Goal: Task Accomplishment & Management: Manage account settings

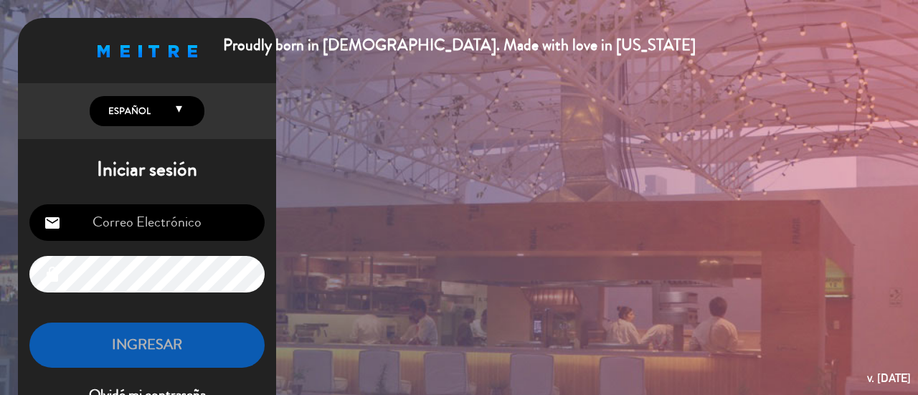
click at [250, 212] on input "email" at bounding box center [146, 222] width 235 height 37
type input "[EMAIL_ADDRESS][DOMAIN_NAME]"
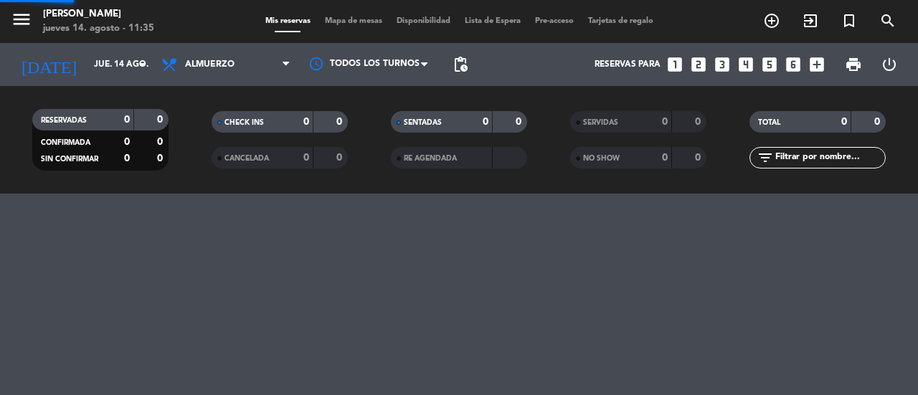
click at [1, 14] on div "menu Francisca del Fuego jueves 14. agosto - 11:35" at bounding box center [114, 22] width 229 height 34
click at [11, 14] on icon "menu" at bounding box center [22, 20] width 22 height 22
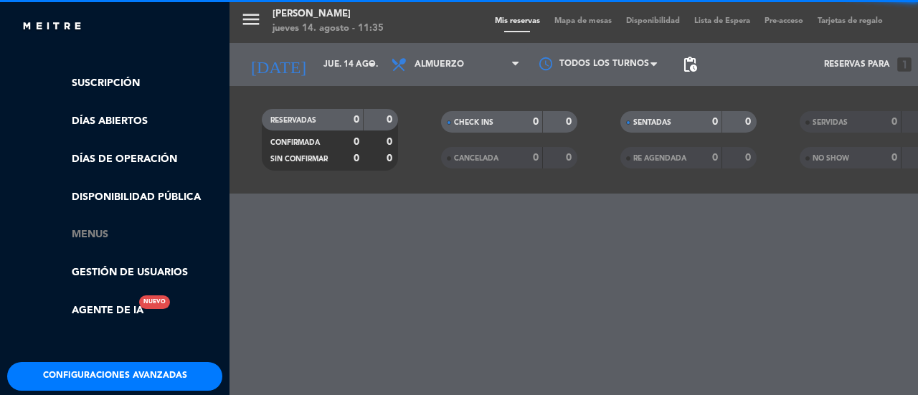
scroll to position [343, 0]
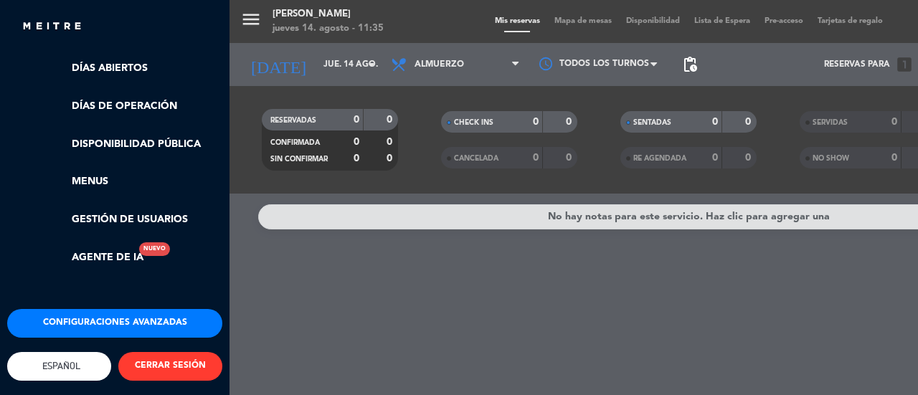
click at [123, 309] on button "Configuraciones avanzadas" at bounding box center [114, 323] width 215 height 29
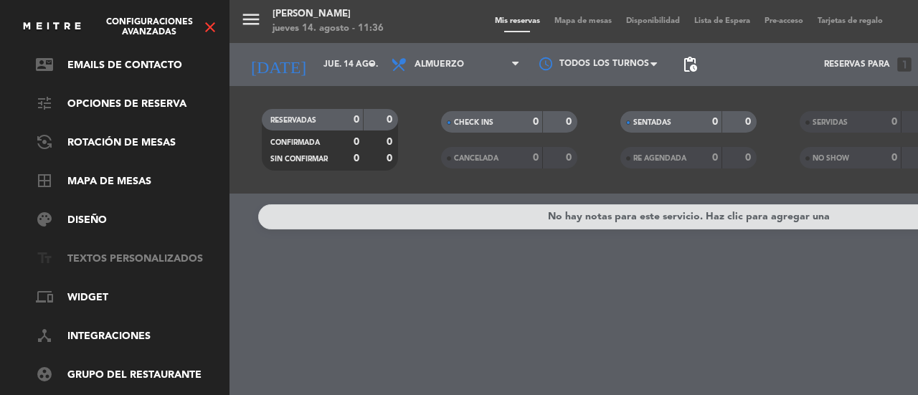
scroll to position [189, 0]
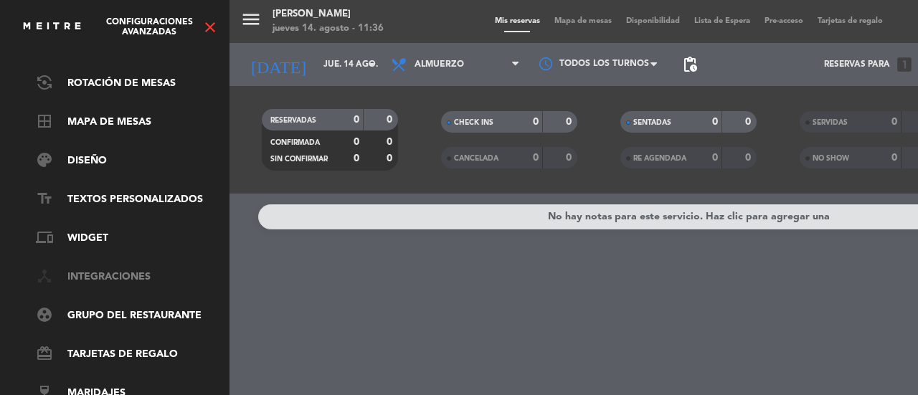
click at [128, 269] on link "device_hub Integraciones" at bounding box center [129, 277] width 186 height 17
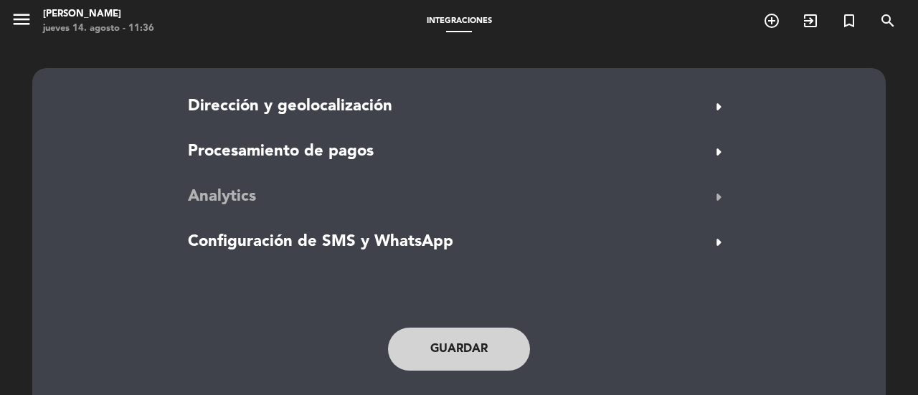
click at [344, 193] on button "Analytics arrow_right" at bounding box center [459, 197] width 551 height 27
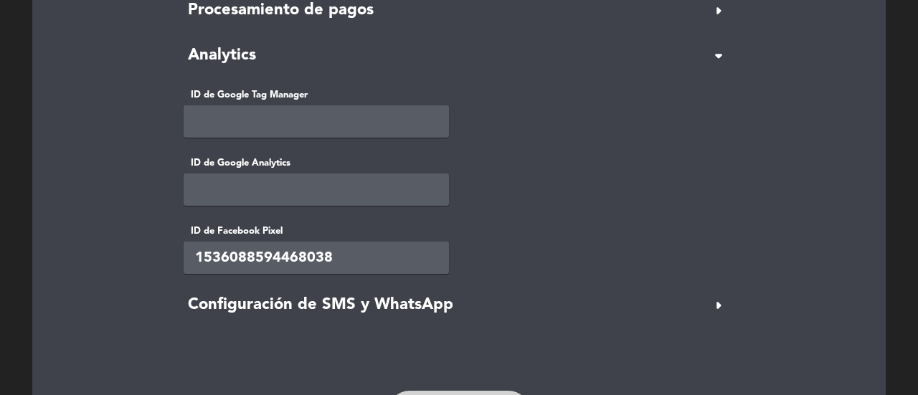
scroll to position [143, 0]
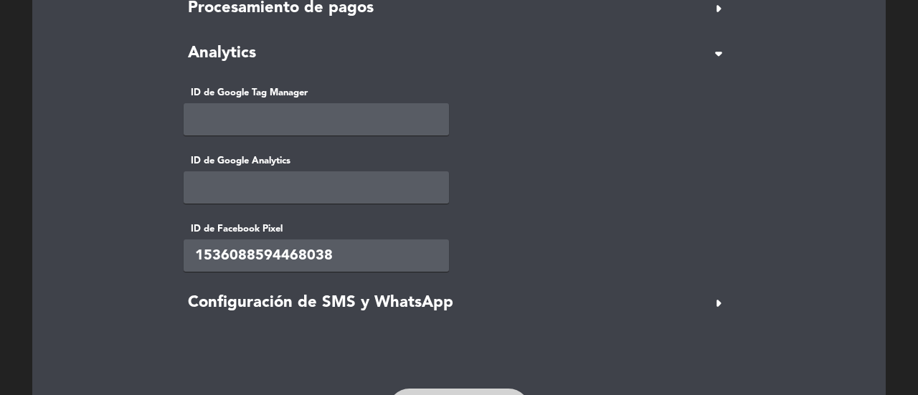
drag, startPoint x: 397, startPoint y: 253, endPoint x: 0, endPoint y: 237, distance: 397.5
click at [0, 237] on div "Dirección y geolocalización arrow_right Permitir reservas a través de Google No…" at bounding box center [459, 193] width 918 height 586
paste input "[CREDIT_CARD_NUMBER]"
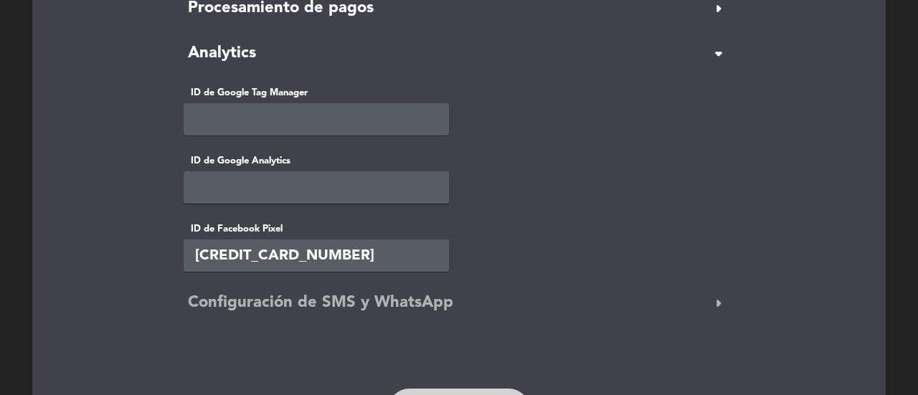
scroll to position [215, 0]
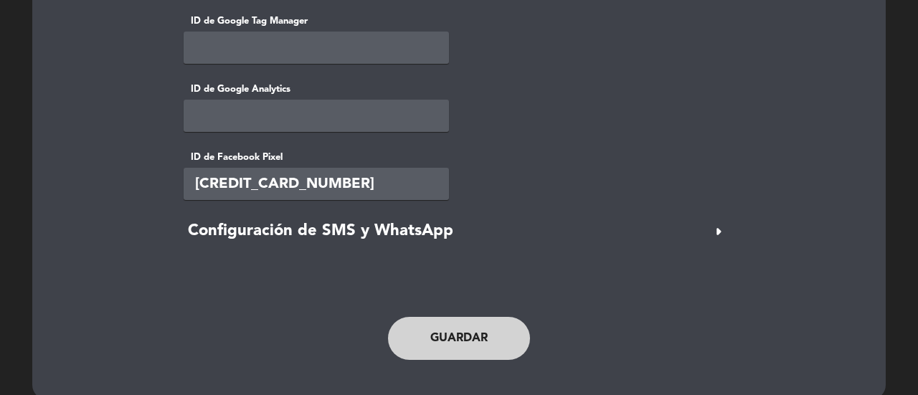
click at [486, 346] on button "Guardar" at bounding box center [459, 338] width 142 height 43
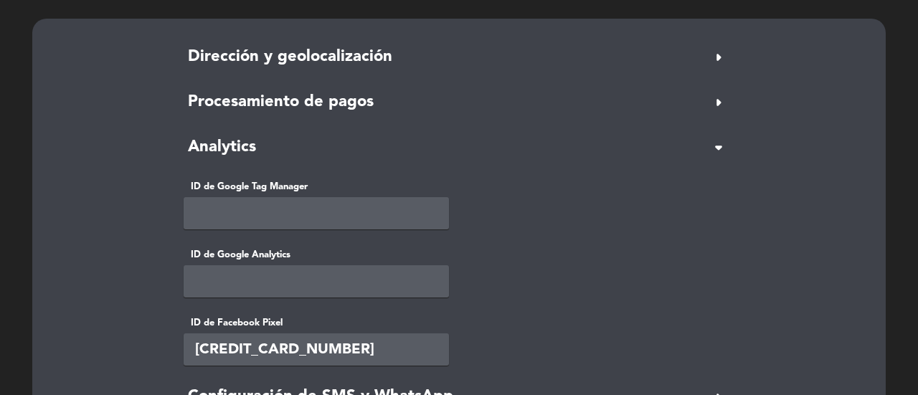
scroll to position [0, 0]
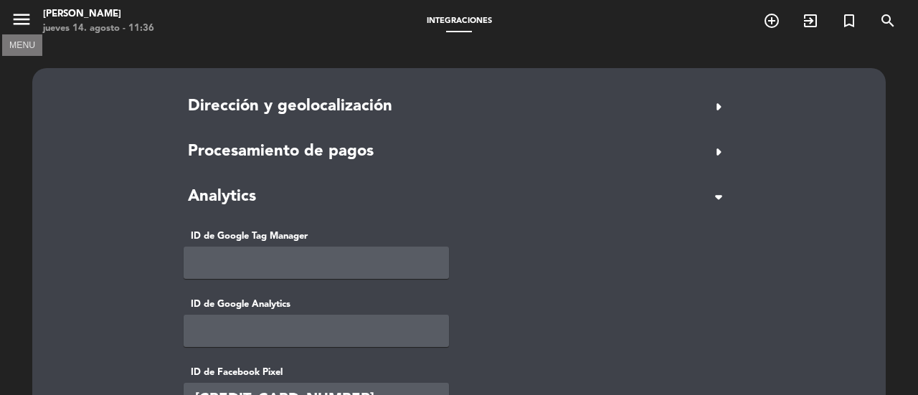
click at [29, 15] on icon "menu" at bounding box center [22, 20] width 22 height 22
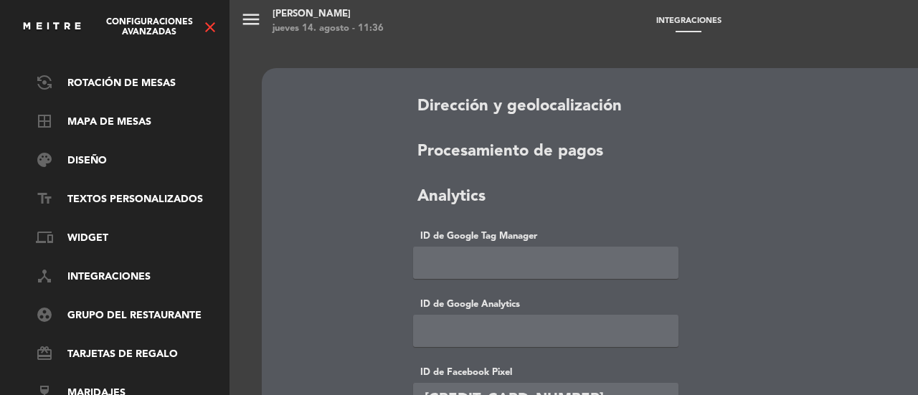
click at [39, 30] on img at bounding box center [52, 27] width 61 height 11
click at [343, 71] on div "menu Francisca del Fuego jueves 14. agosto - 11:36 Integraciones add_circle_out…" at bounding box center [688, 197] width 918 height 395
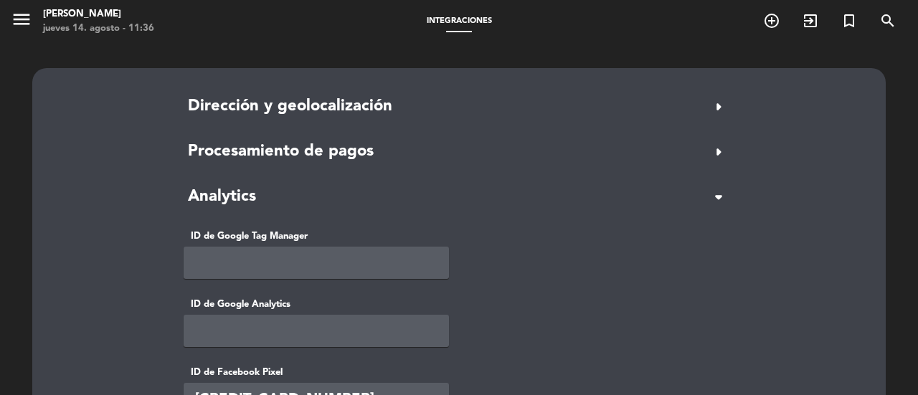
click at [326, 24] on div "menu Francisca del Fuego jueves 14. agosto - 11:36 Integraciones add_circle_out…" at bounding box center [459, 197] width 918 height 395
click at [151, 16] on div "[PERSON_NAME]" at bounding box center [98, 14] width 111 height 14
click at [14, 18] on icon "menu" at bounding box center [22, 20] width 22 height 22
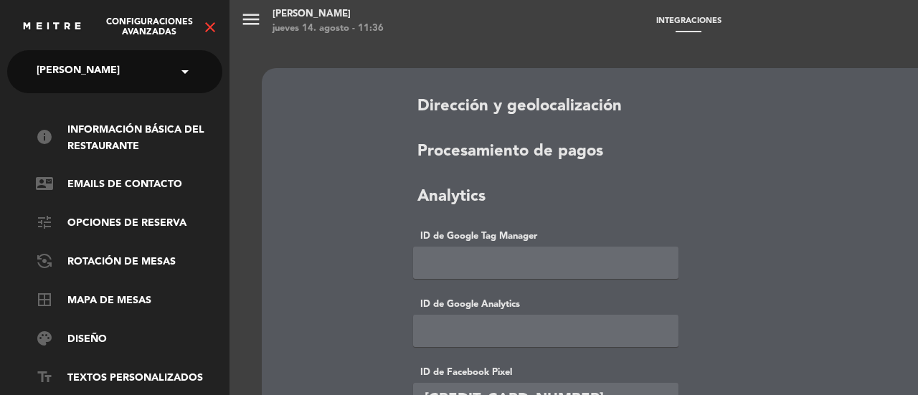
click at [116, 87] on ng-select "× Francisca del Fuego ×" at bounding box center [114, 71] width 215 height 43
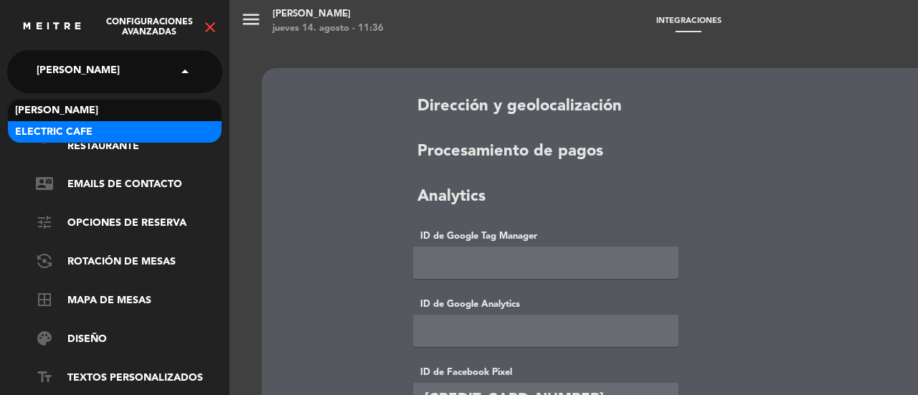
click at [128, 135] on div "Electric Cafe" at bounding box center [115, 132] width 214 height 22
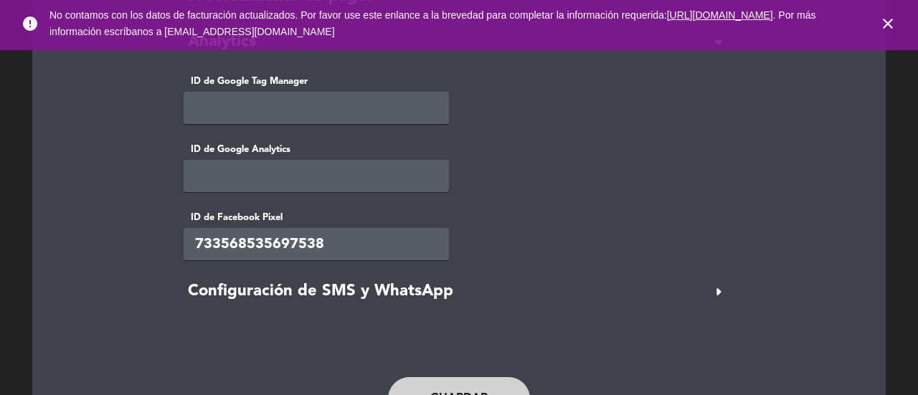
scroll to position [90, 0]
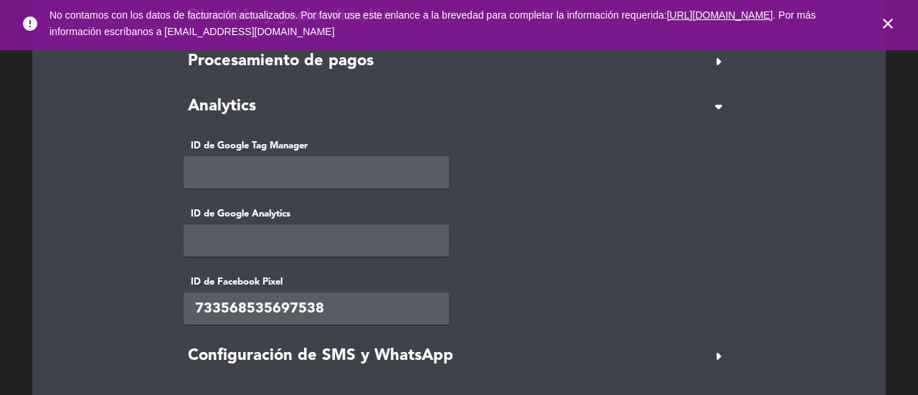
drag, startPoint x: 341, startPoint y: 311, endPoint x: 0, endPoint y: 316, distance: 341.3
click at [0, 316] on div "Dirección y geolocalización arrow_right Permitir reservas a través de Google No…" at bounding box center [459, 246] width 918 height 586
paste input "184944639255829"
type input "1849446392558298"
click at [528, 290] on div "ID de Facebook Pixel 1849446392558298" at bounding box center [459, 300] width 572 height 50
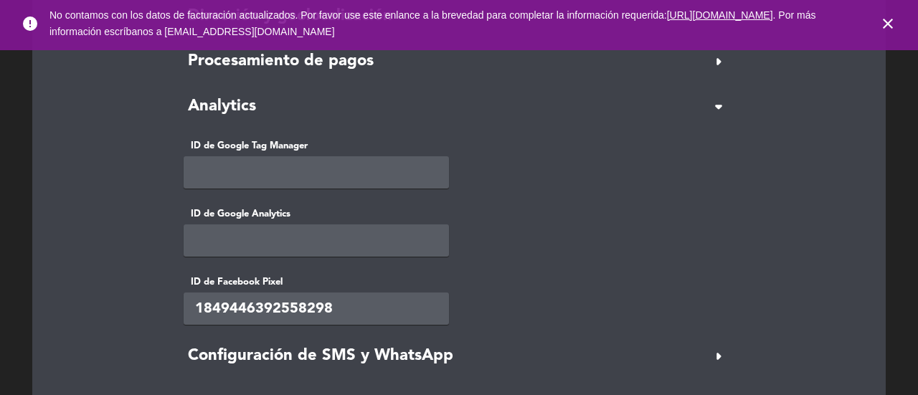
scroll to position [234, 0]
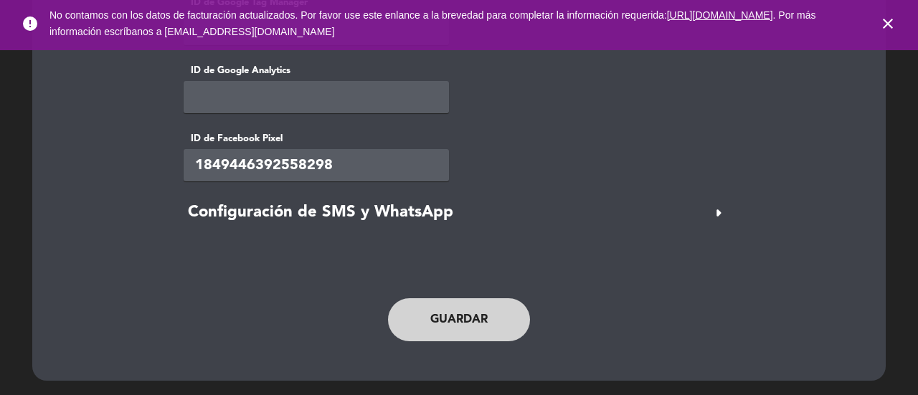
click at [500, 319] on button "Guardar" at bounding box center [459, 319] width 142 height 43
